Goal: Task Accomplishment & Management: Complete application form

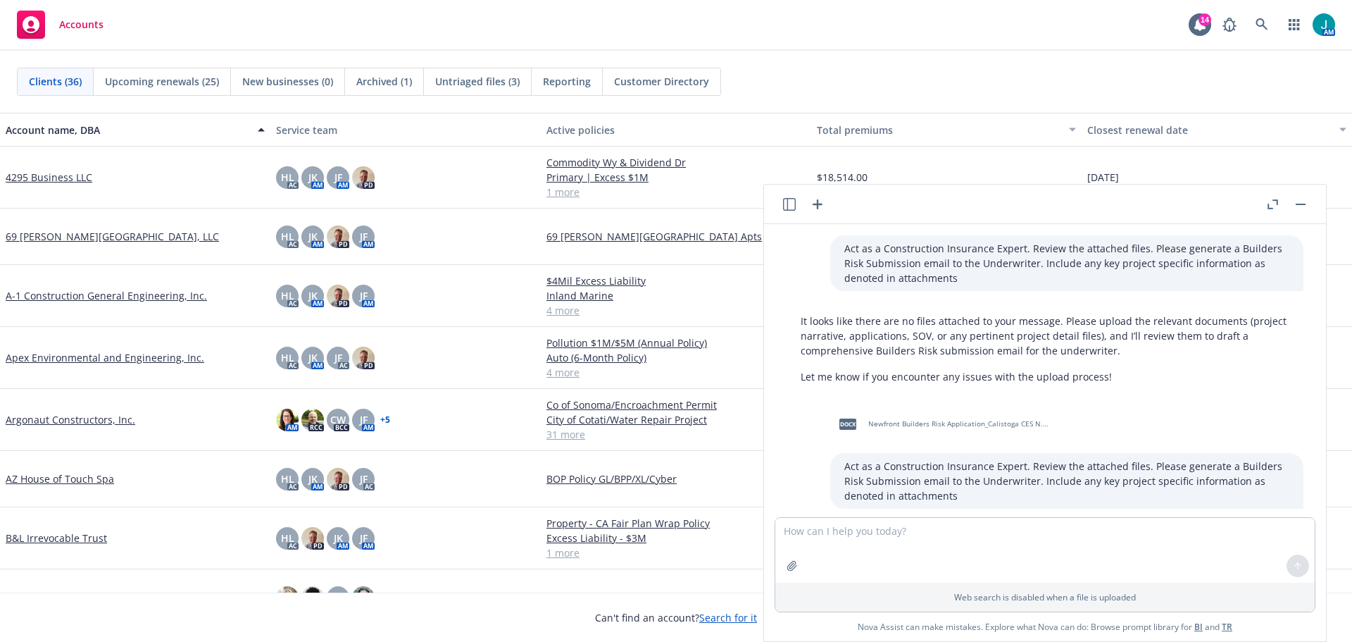
scroll to position [987, 0]
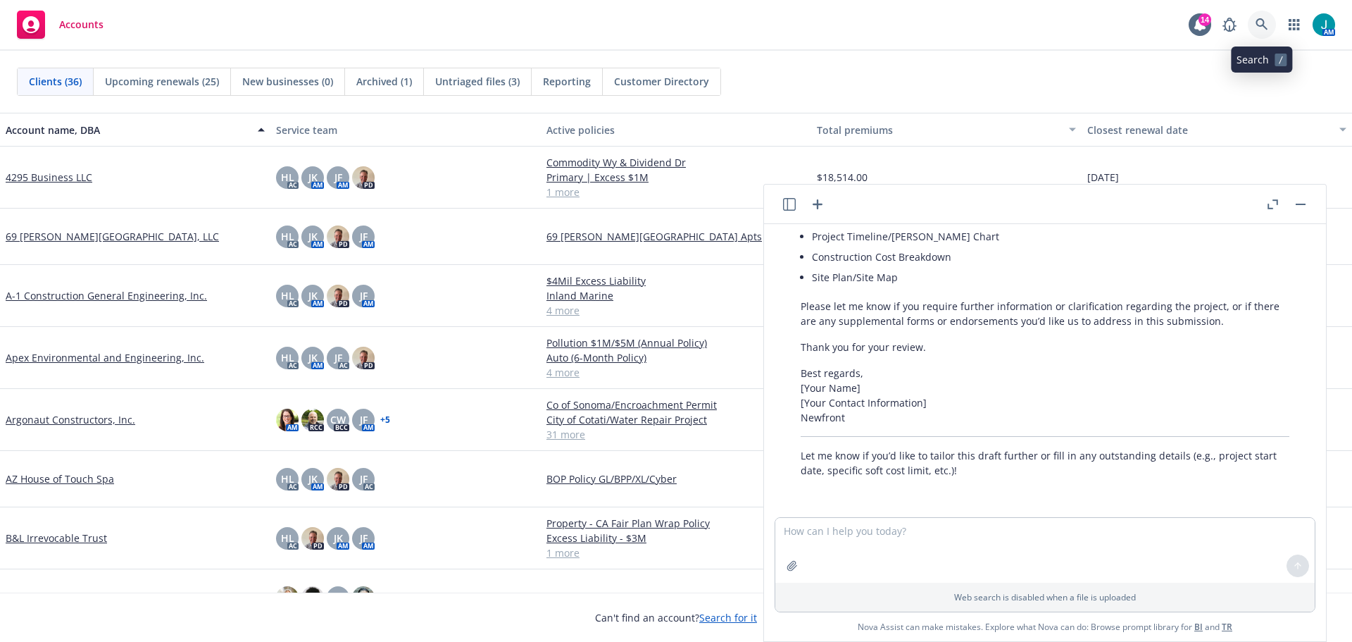
click at [1256, 27] on icon at bounding box center [1262, 24] width 13 height 13
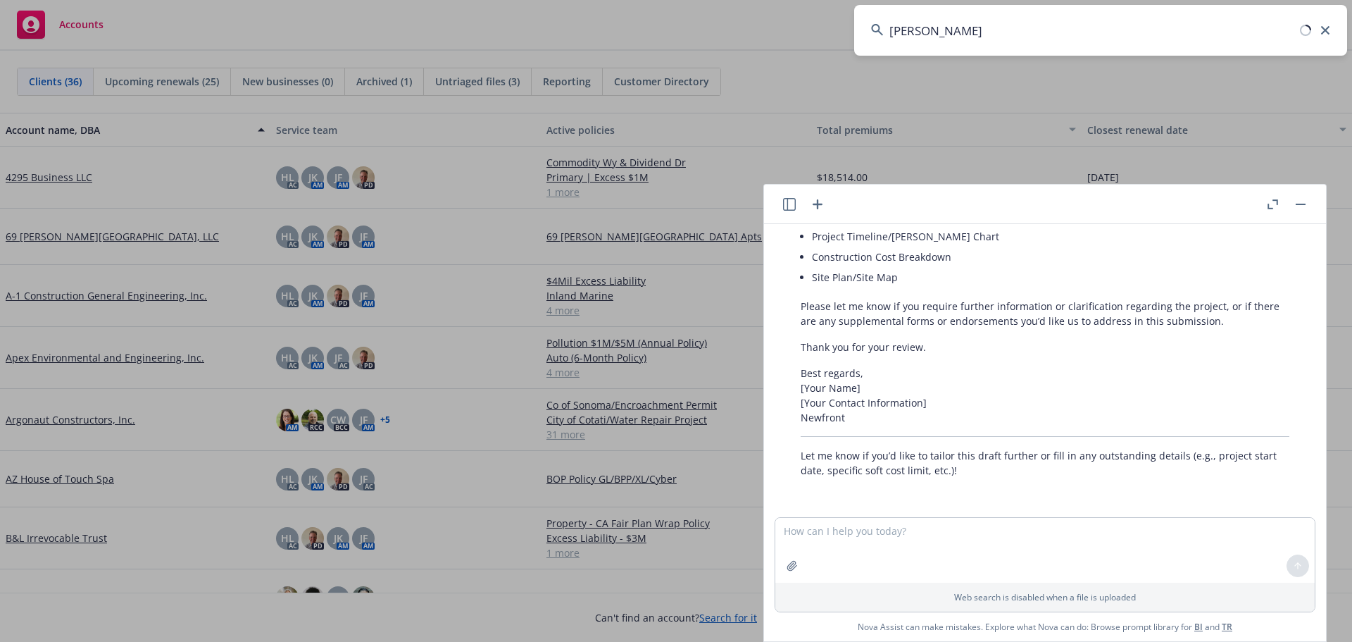
type input "[PERSON_NAME]"
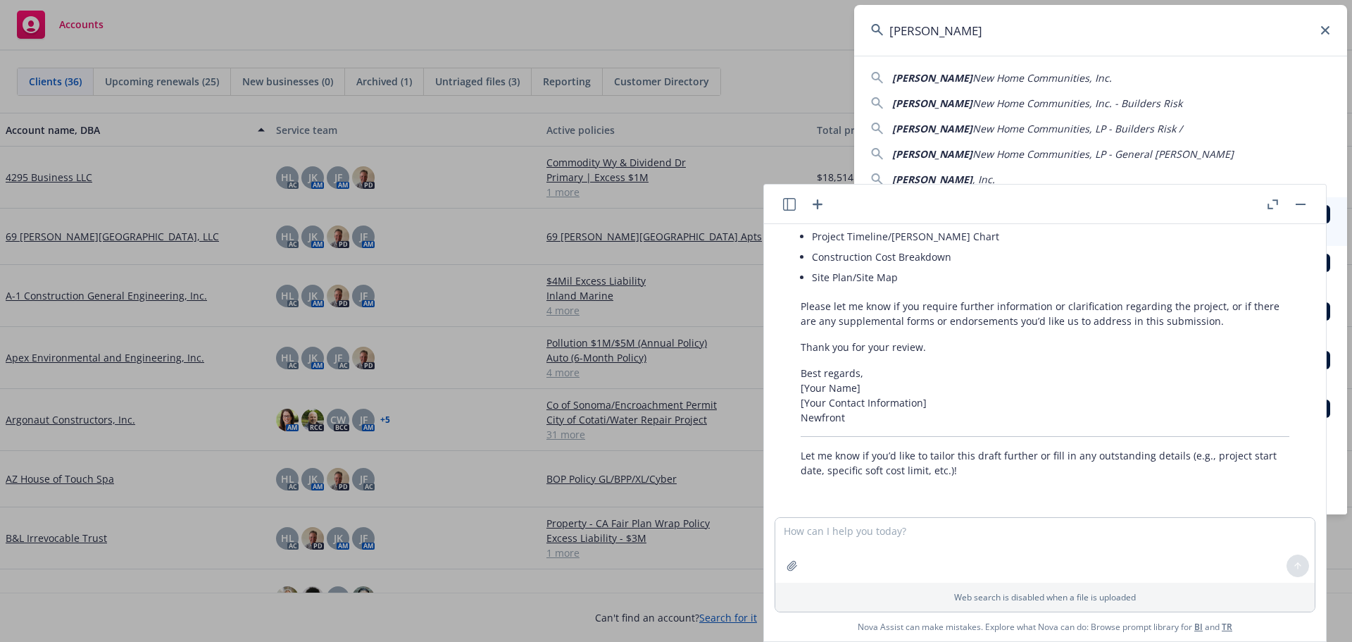
click at [1300, 197] on button "button" at bounding box center [1300, 204] width 17 height 17
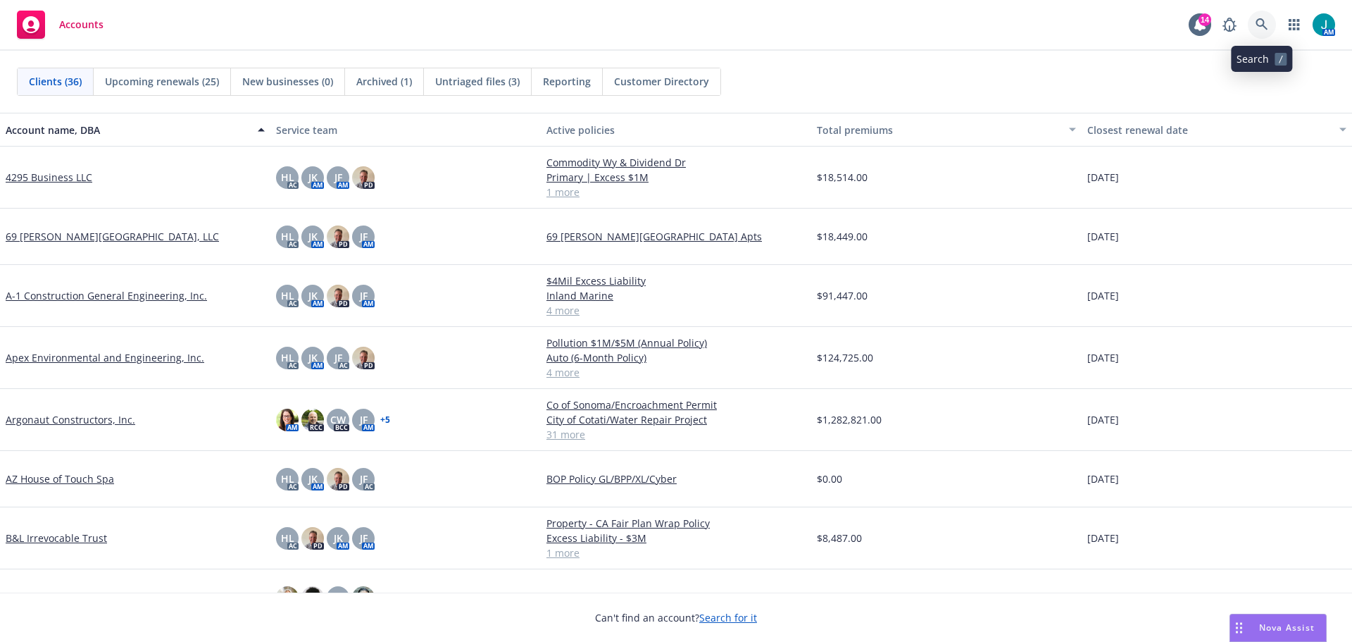
click at [1259, 21] on icon at bounding box center [1262, 24] width 13 height 13
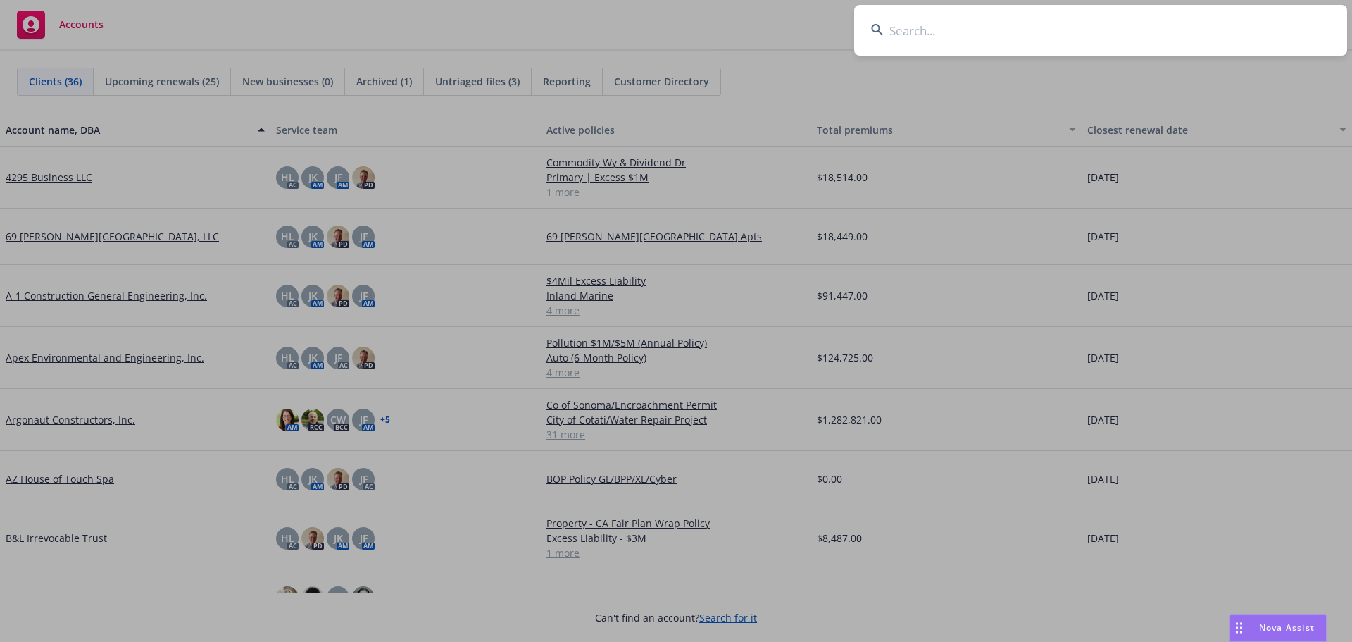
click at [917, 32] on input at bounding box center [1100, 30] width 493 height 51
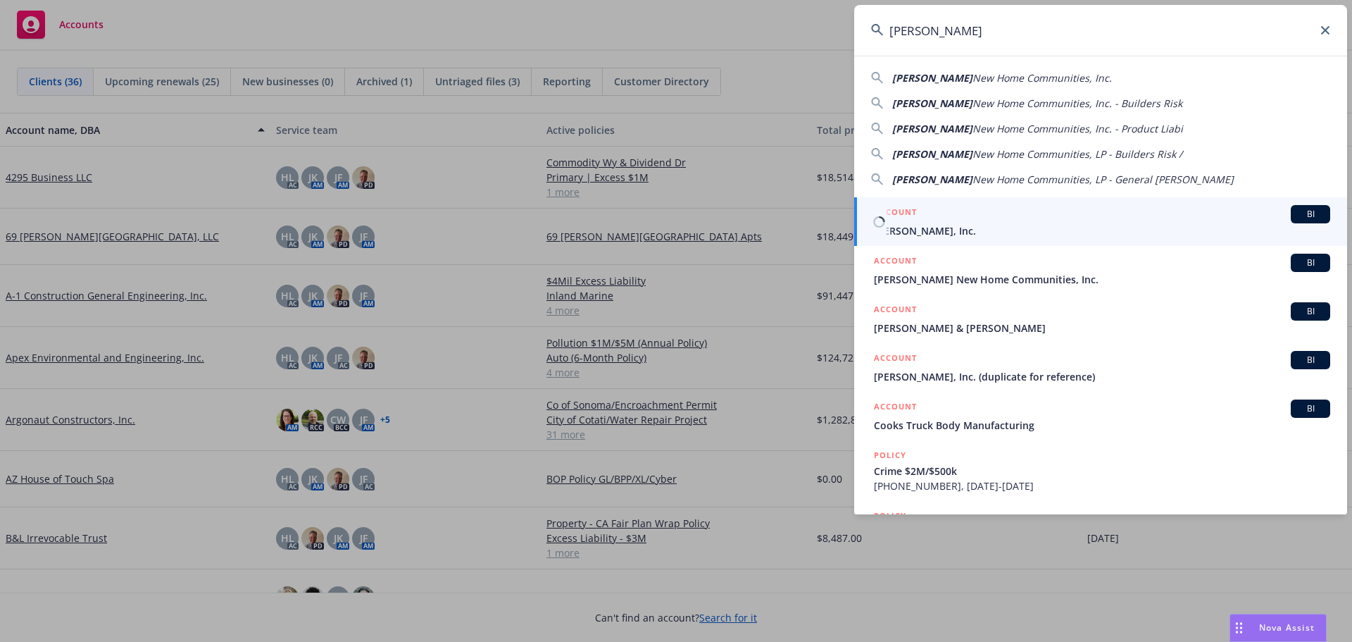
type input "[PERSON_NAME]"
click at [1309, 218] on span "BI" at bounding box center [1310, 214] width 28 height 13
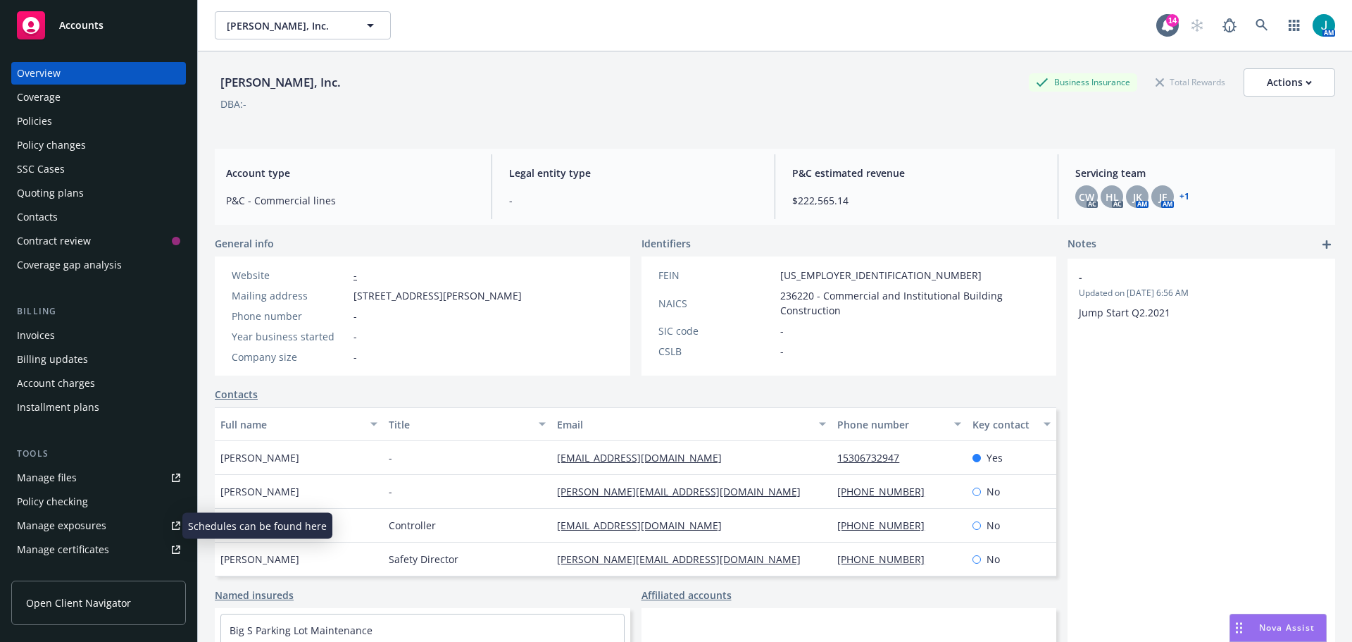
click at [75, 529] on div "Manage exposures" at bounding box center [61, 525] width 89 height 23
click at [59, 483] on div "Manage files" at bounding box center [47, 477] width 60 height 23
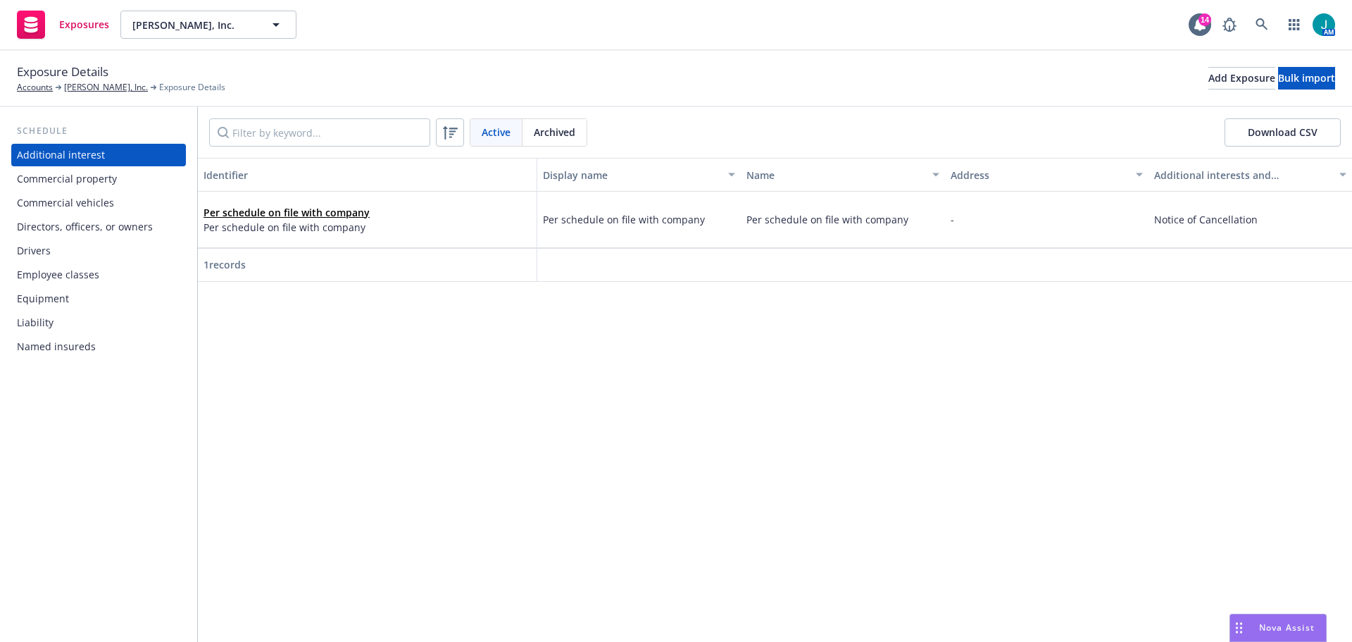
click at [85, 250] on div "Drivers" at bounding box center [98, 250] width 163 height 23
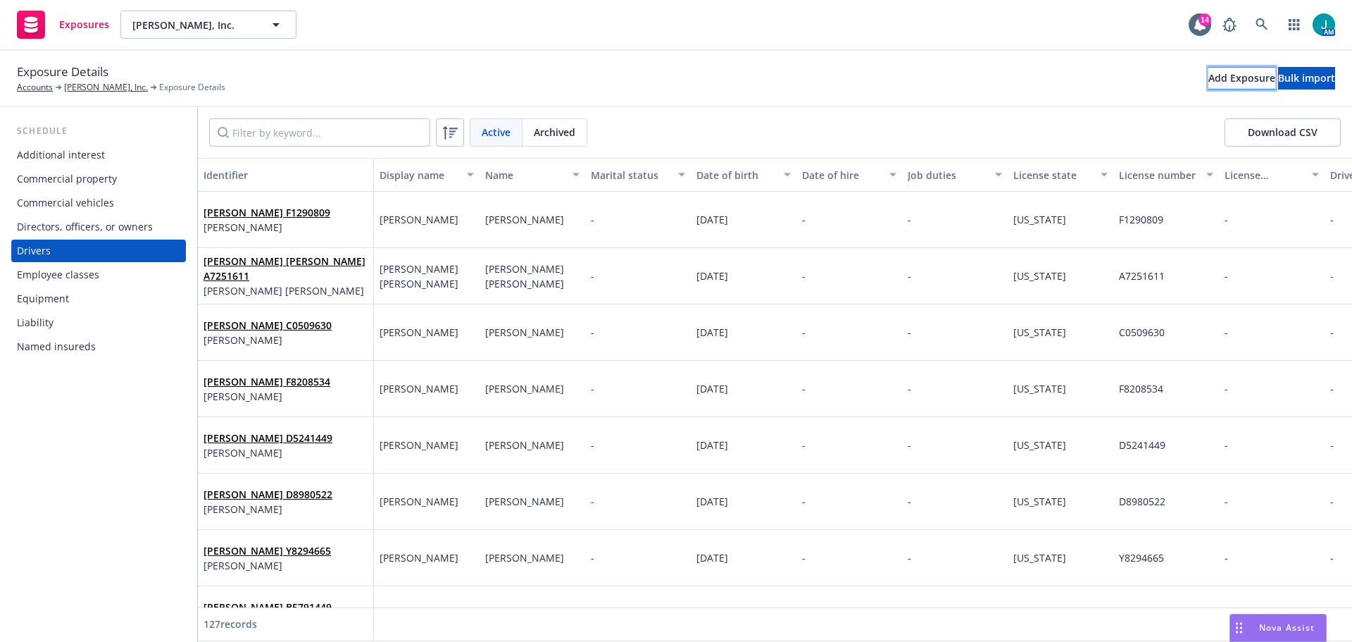
click at [1208, 83] on div "Add Exposure" at bounding box center [1241, 78] width 67 height 21
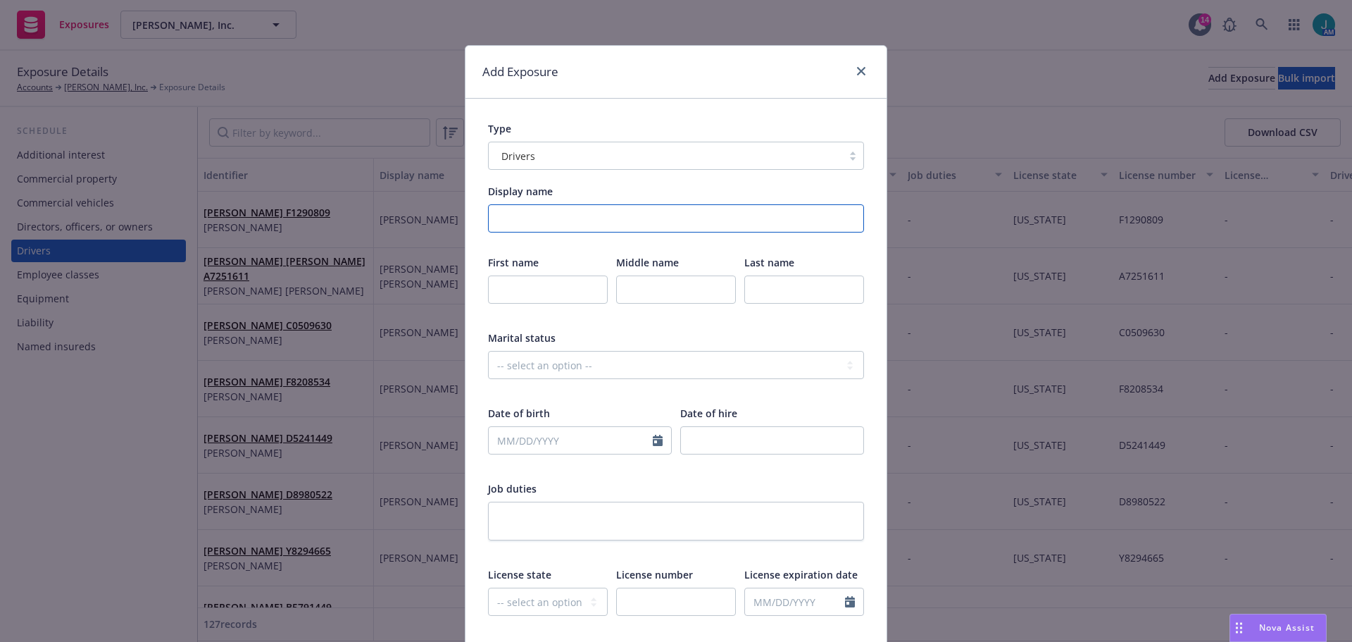
click at [502, 213] on input "Display name" at bounding box center [676, 218] width 376 height 28
type input "Kenneth Murphy"
type input "Kenneth"
type input "Murphy"
select select "8"
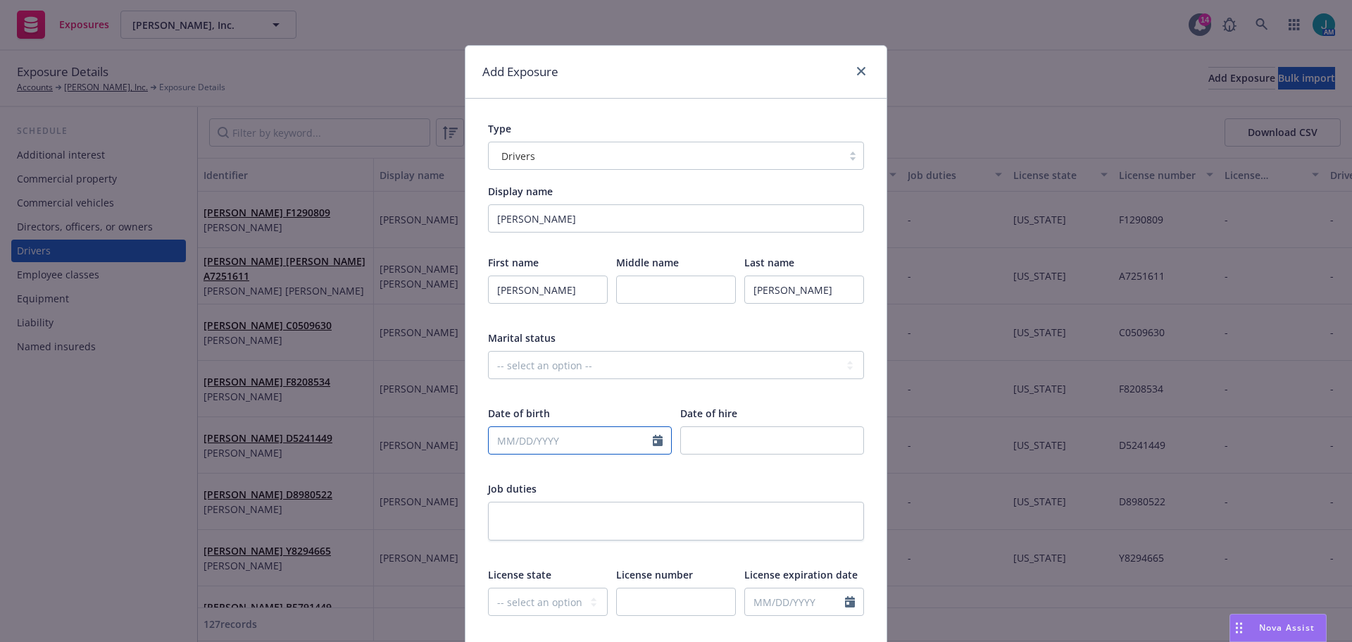
click at [513, 441] on input "text" at bounding box center [571, 440] width 164 height 27
type input "06/11/1973"
click at [537, 599] on select "-- select an option -- Alaska Alabama Arkansas American Samoa Arizona Californi…" at bounding box center [548, 601] width 120 height 28
select select "CA"
click at [488, 587] on select "-- select an option -- Alaska Alabama Arkansas American Samoa Arizona Californi…" at bounding box center [548, 601] width 120 height 28
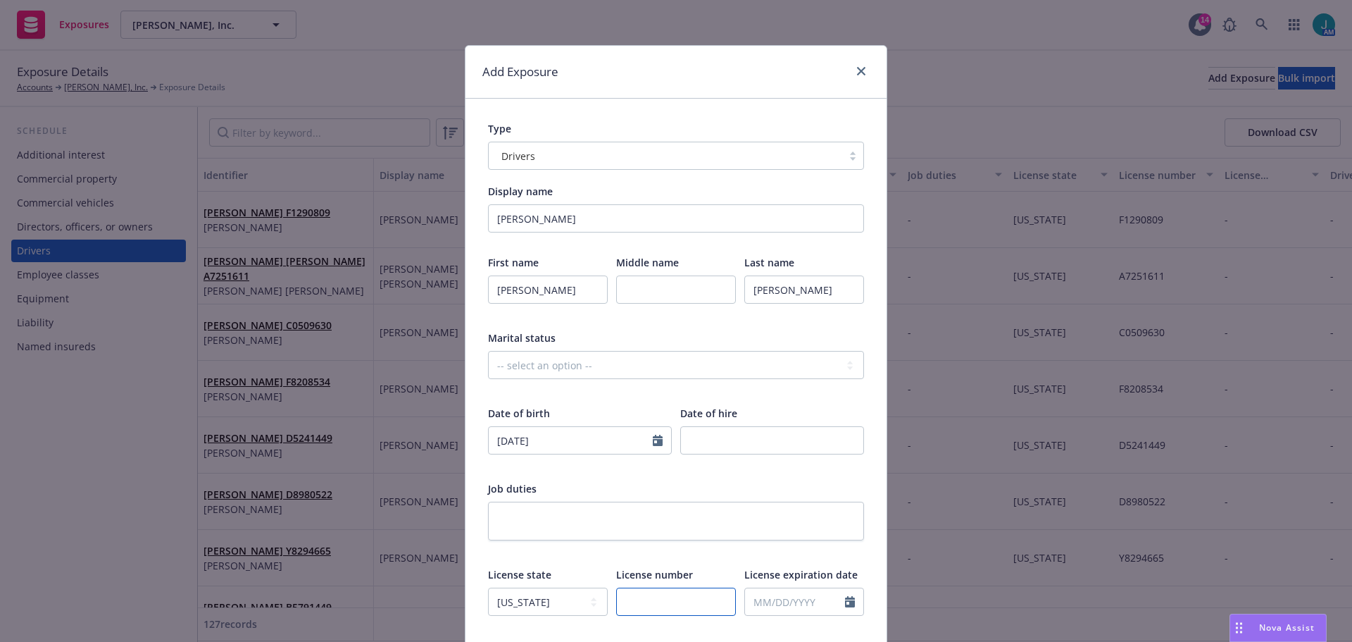
click at [645, 602] on input "text" at bounding box center [676, 601] width 120 height 28
paste input "A7534735"
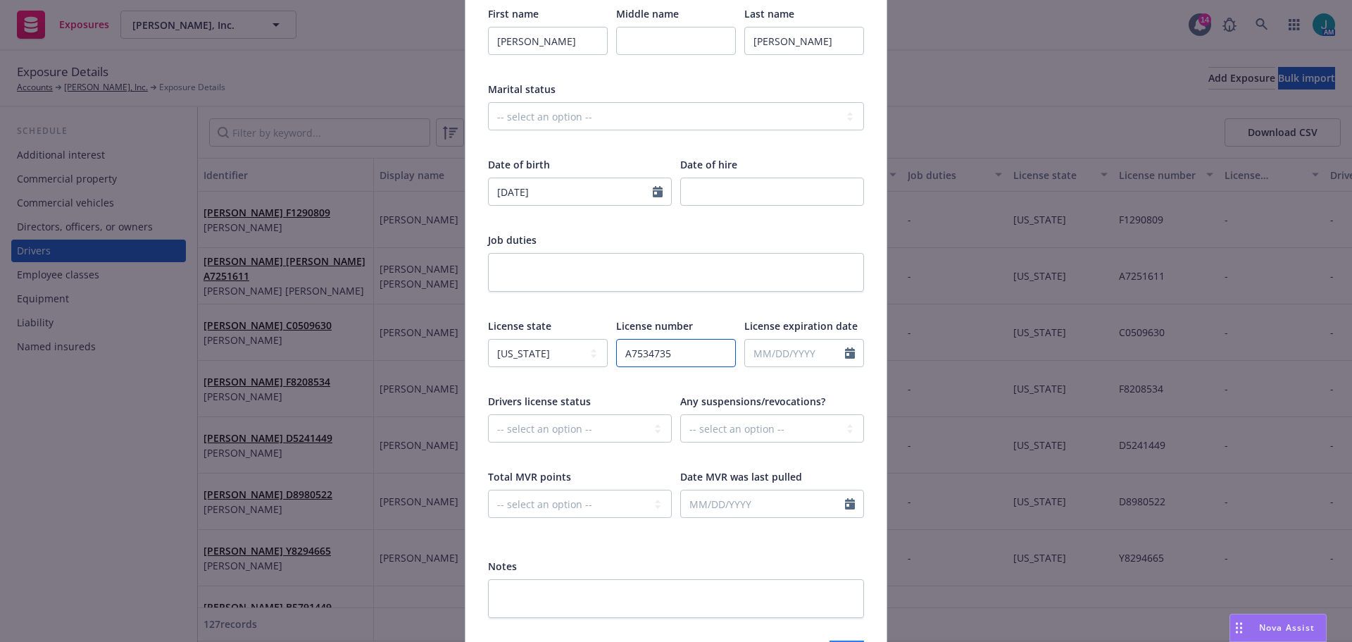
scroll to position [282, 0]
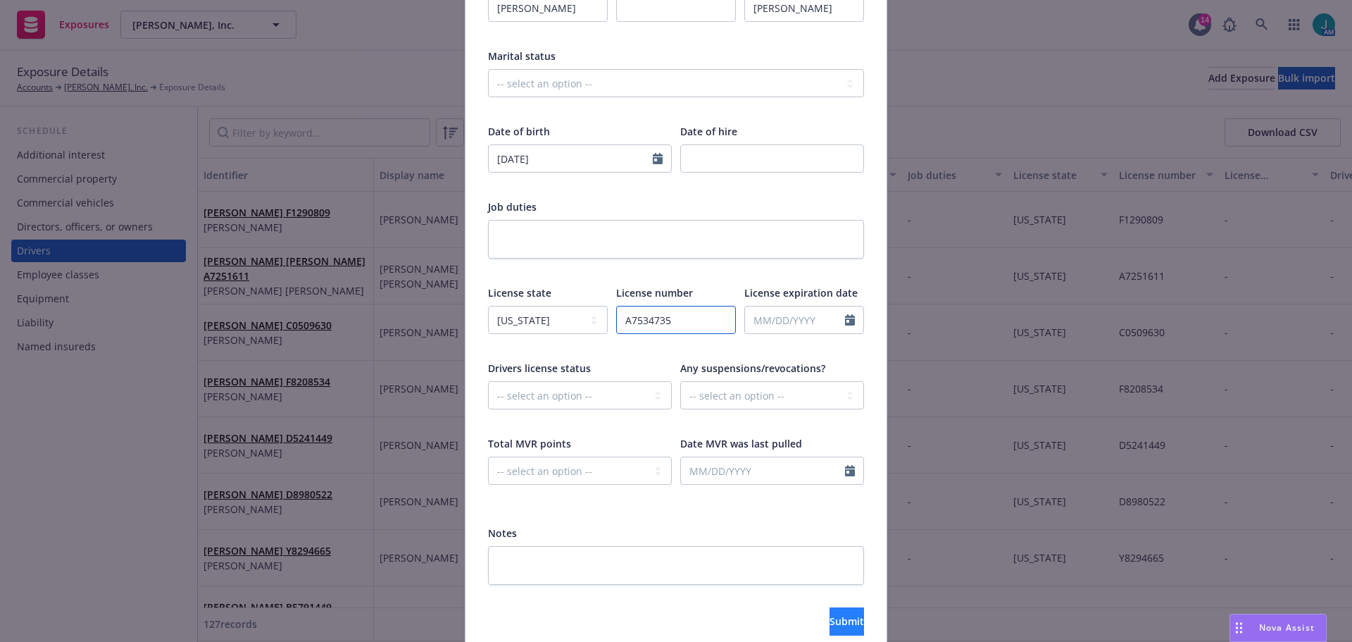
type input "A7534735"
click at [834, 613] on button "Submit" at bounding box center [847, 621] width 35 height 28
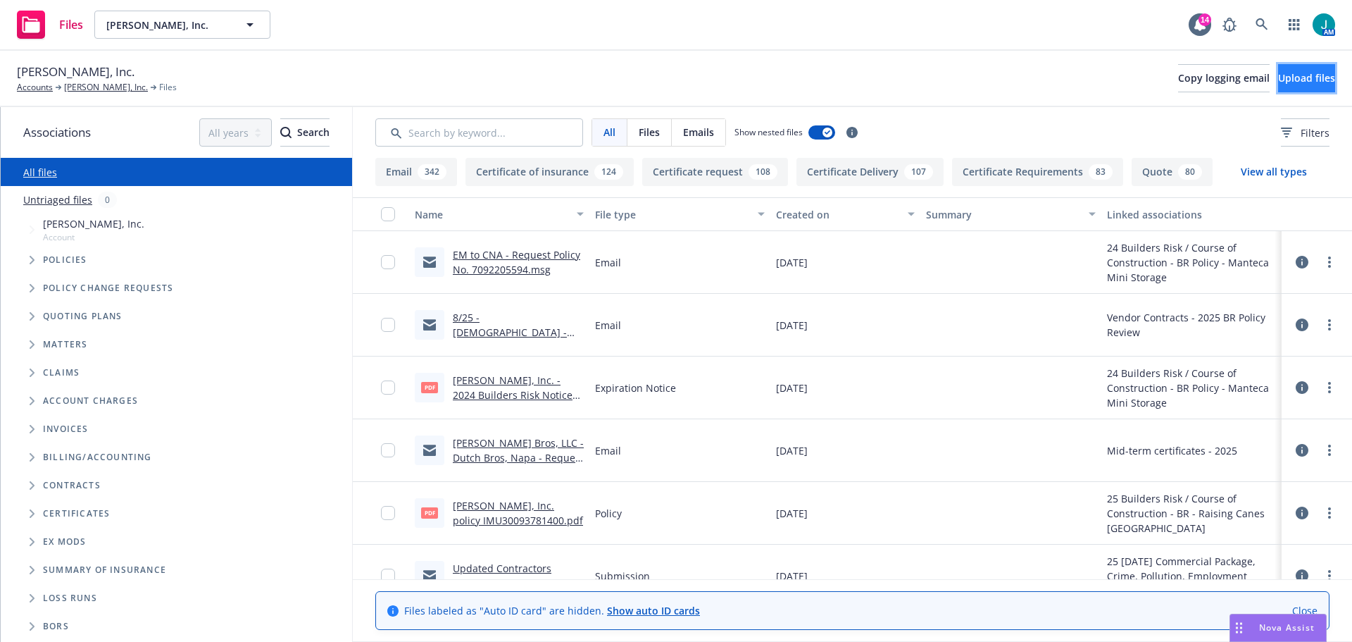
click at [1293, 76] on span "Upload files" at bounding box center [1306, 77] width 57 height 13
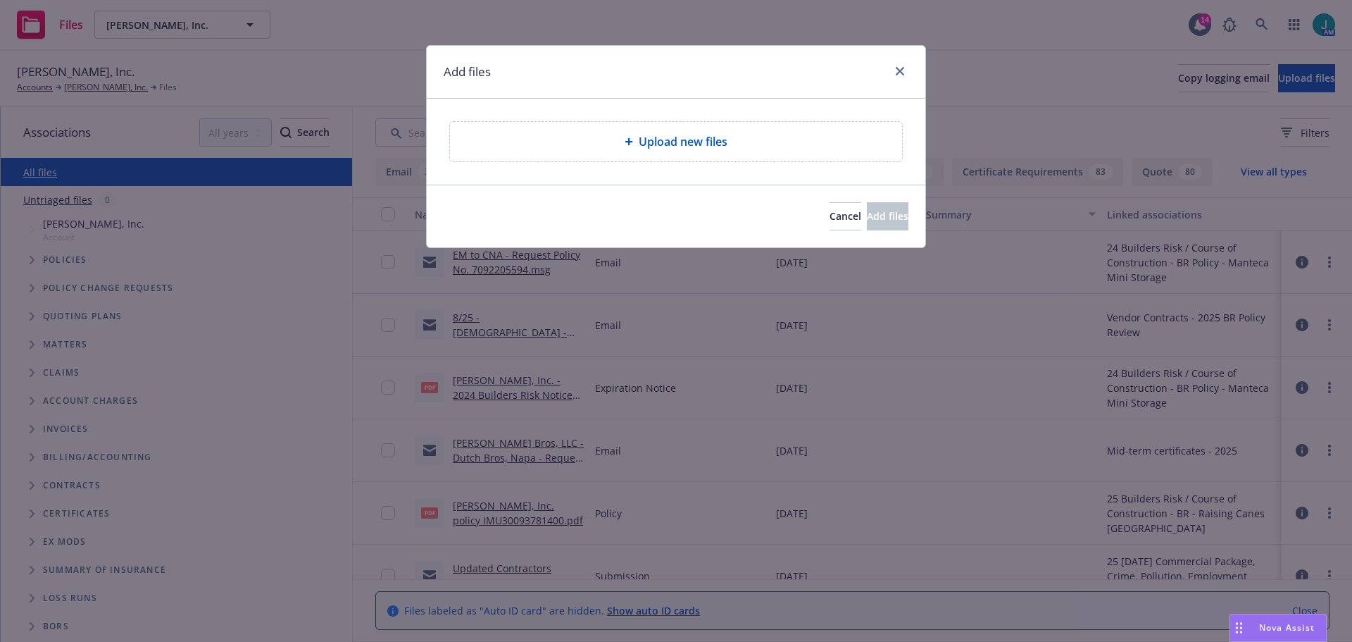
click at [606, 143] on div "Upload new files" at bounding box center [676, 141] width 430 height 17
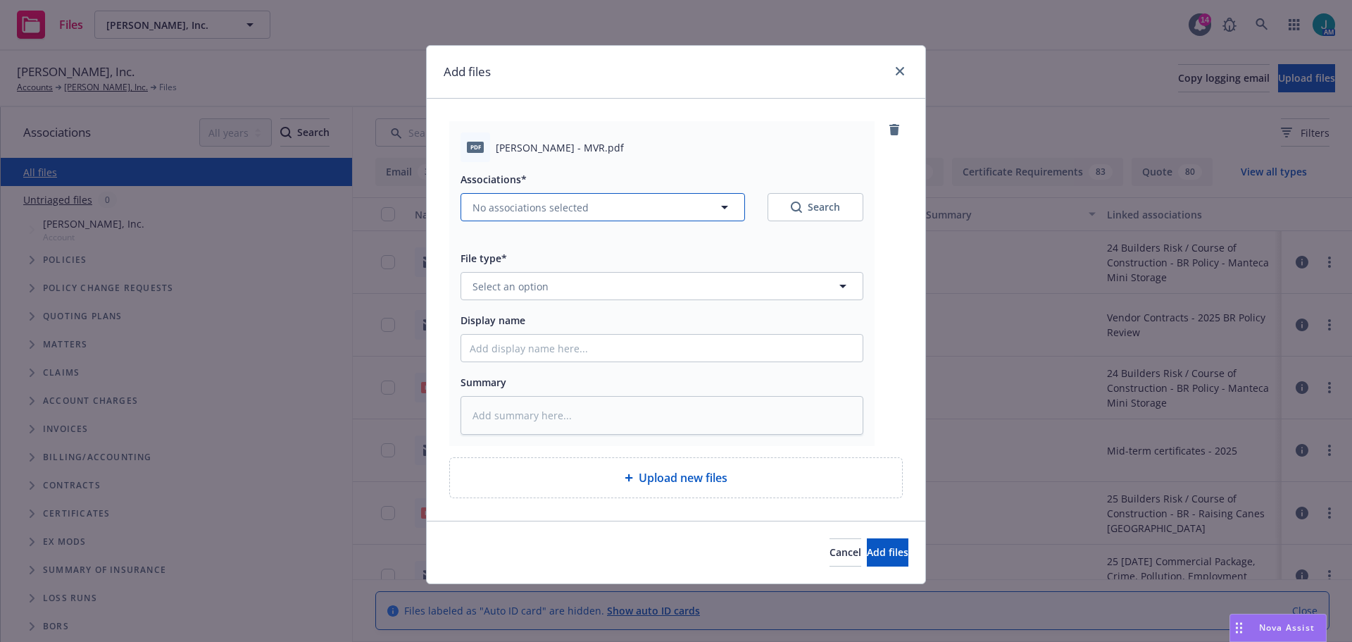
click at [549, 203] on span "No associations selected" at bounding box center [531, 207] width 116 height 15
type textarea "x"
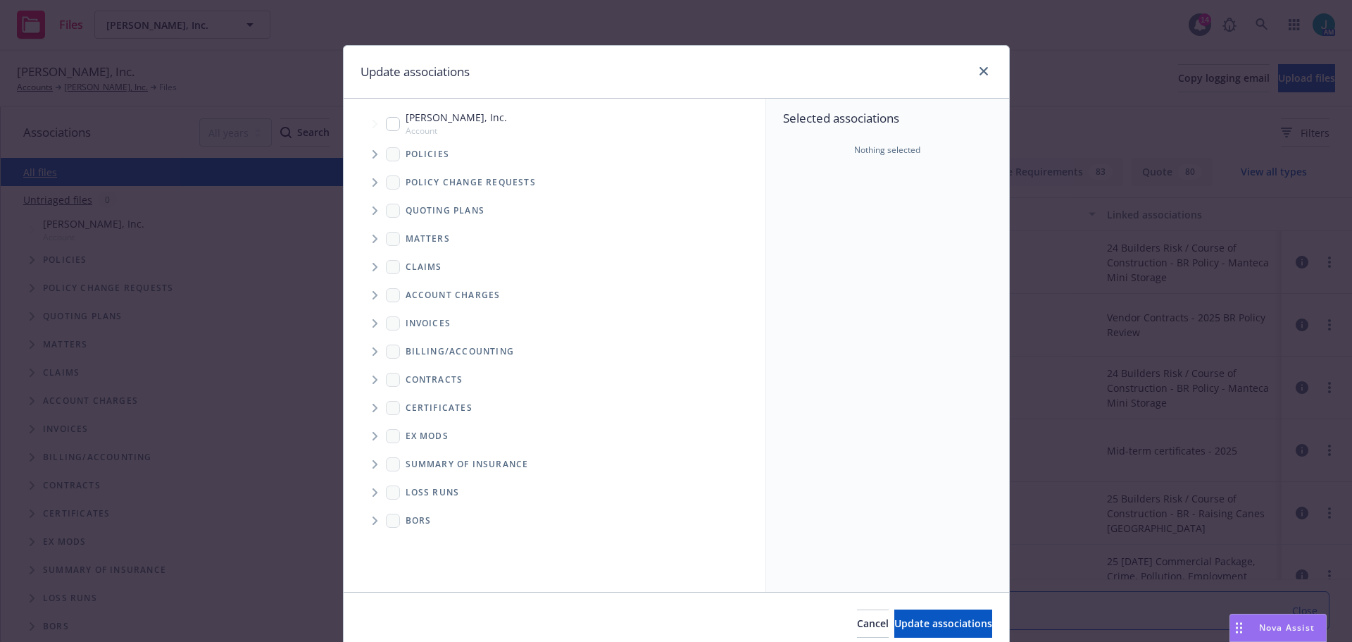
click at [365, 158] on span "Tree Example" at bounding box center [374, 154] width 23 height 23
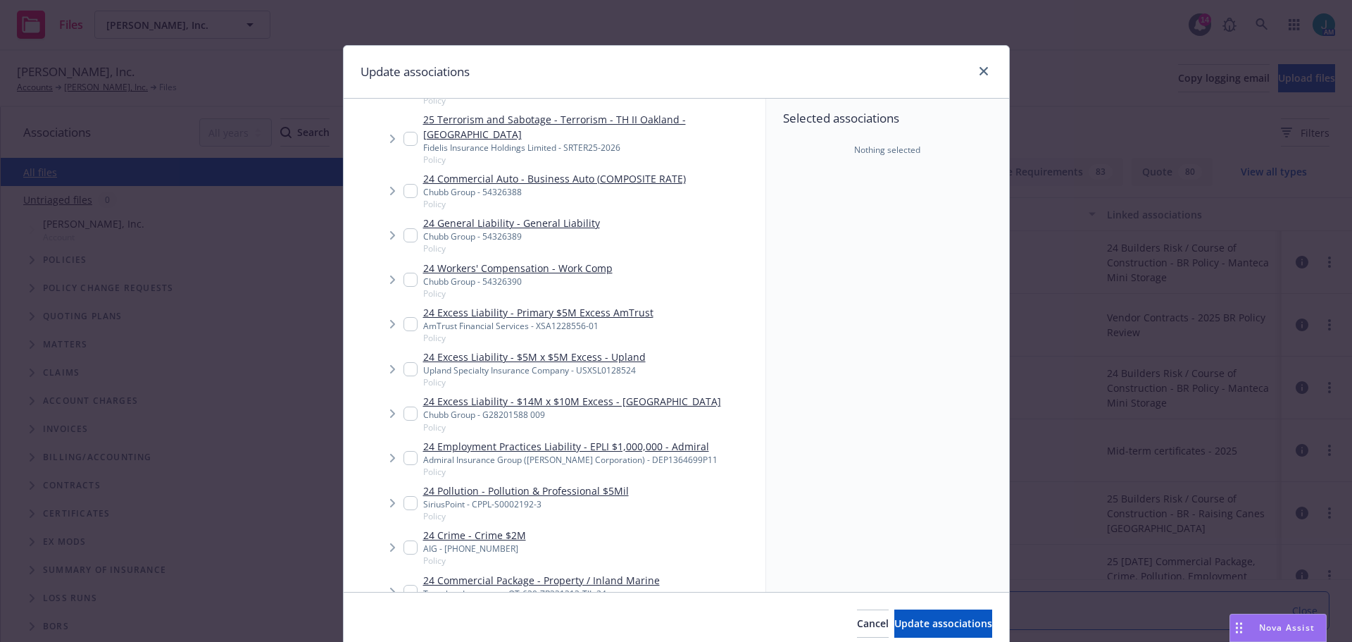
scroll to position [211, 0]
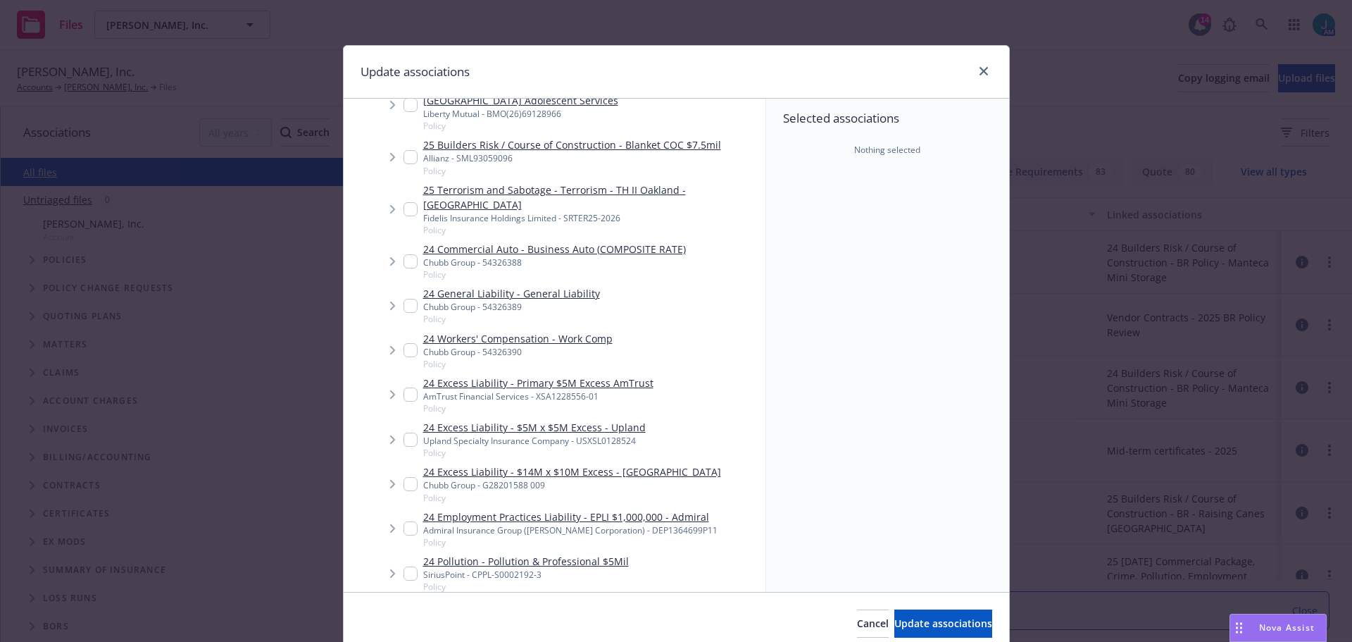
click at [403, 254] on input "Tree Example" at bounding box center [410, 261] width 14 height 14
checkbox input "true"
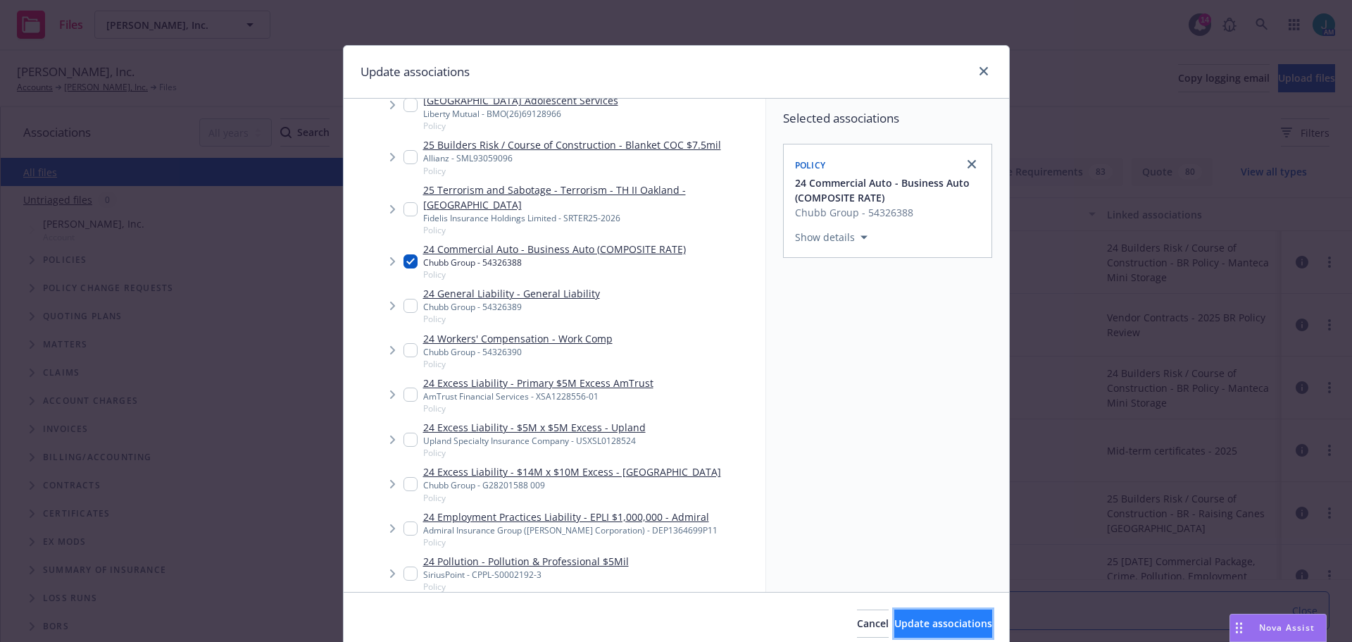
click at [894, 618] on span "Update associations" at bounding box center [943, 622] width 98 height 13
type textarea "x"
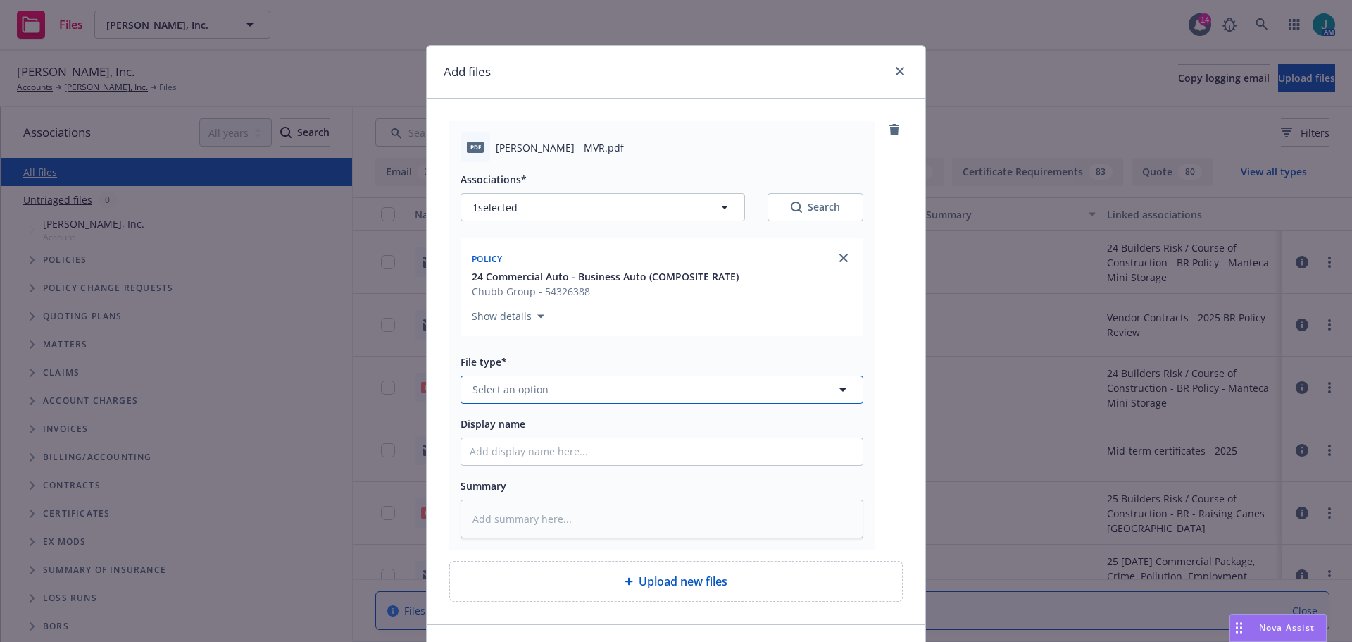
click at [557, 387] on button "Select an option" at bounding box center [662, 389] width 403 height 28
type input "mot"
click at [525, 344] on span "Motor Vehicle Report (MVR)" at bounding box center [542, 350] width 134 height 15
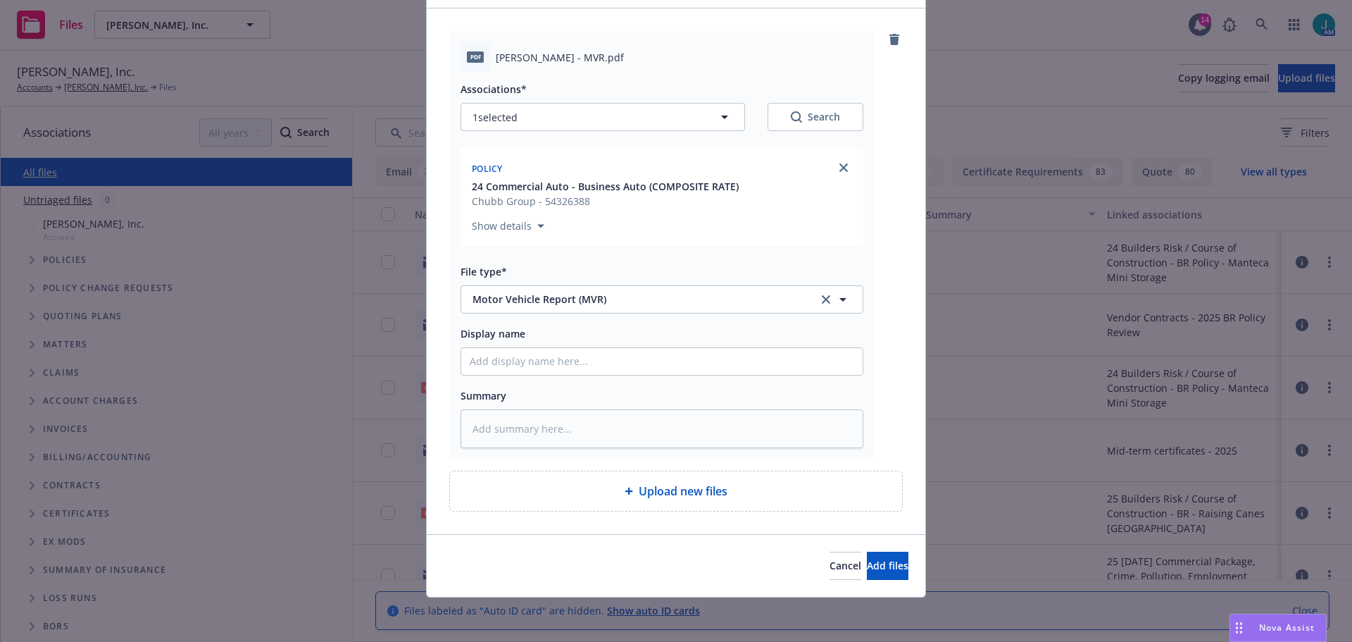
scroll to position [91, 0]
click at [884, 564] on button "Add files" at bounding box center [888, 565] width 42 height 28
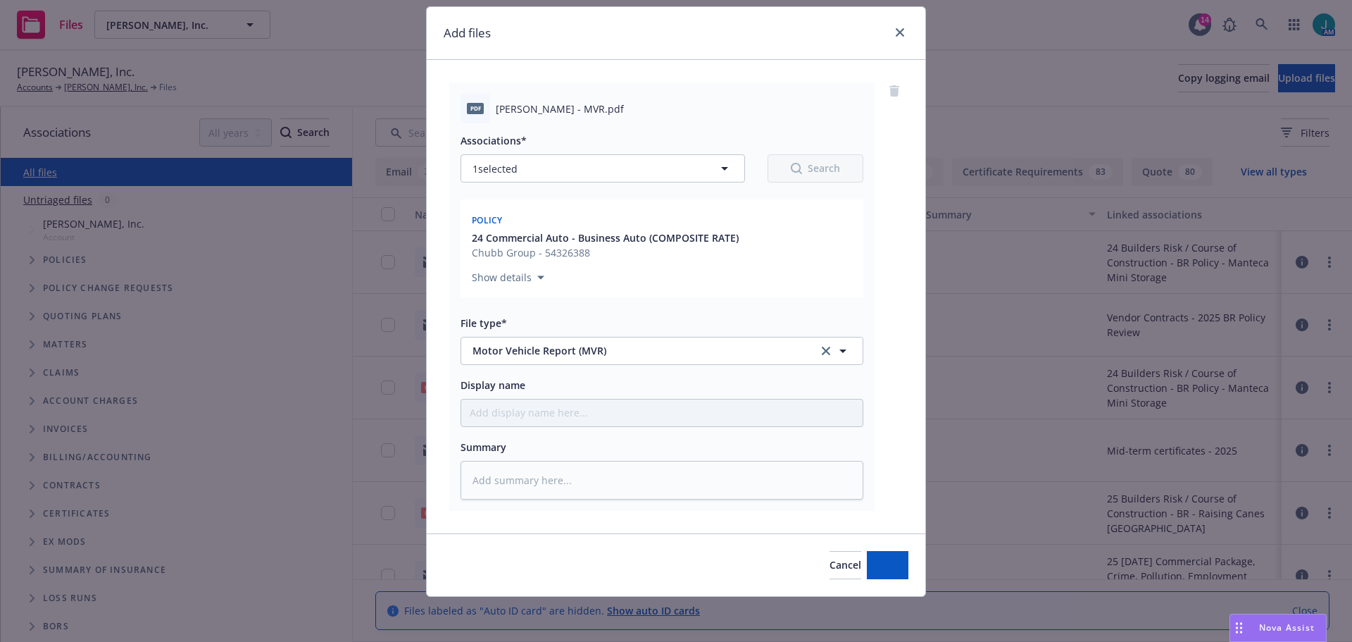
scroll to position [39, 0]
type textarea "x"
